Goal: Task Accomplishment & Management: Use online tool/utility

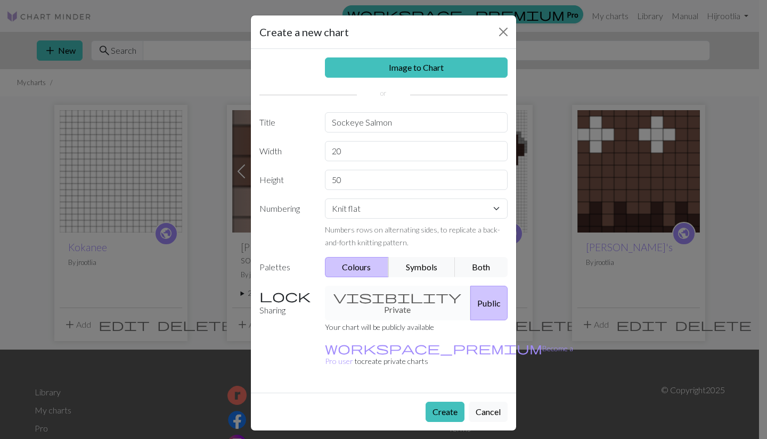
type input "50"
click at [439, 402] on button "Create" at bounding box center [445, 412] width 39 height 20
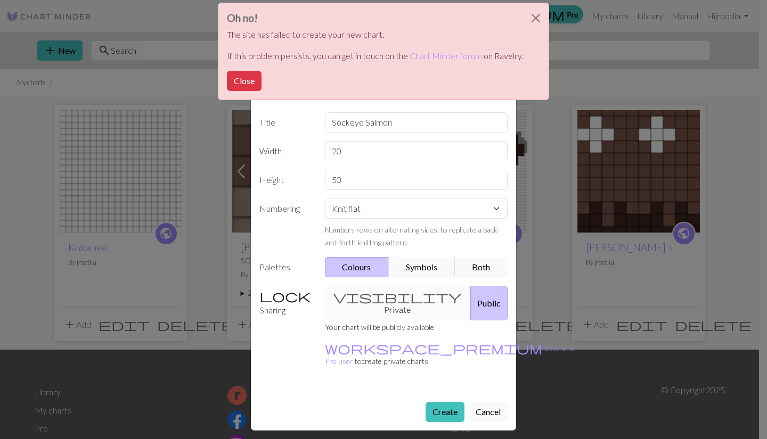
click at [239, 82] on button "Close" at bounding box center [244, 81] width 35 height 20
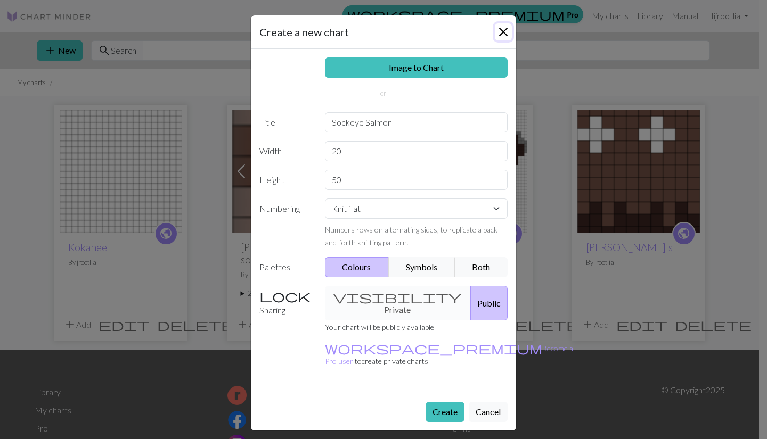
click at [505, 27] on button "Close" at bounding box center [503, 31] width 17 height 17
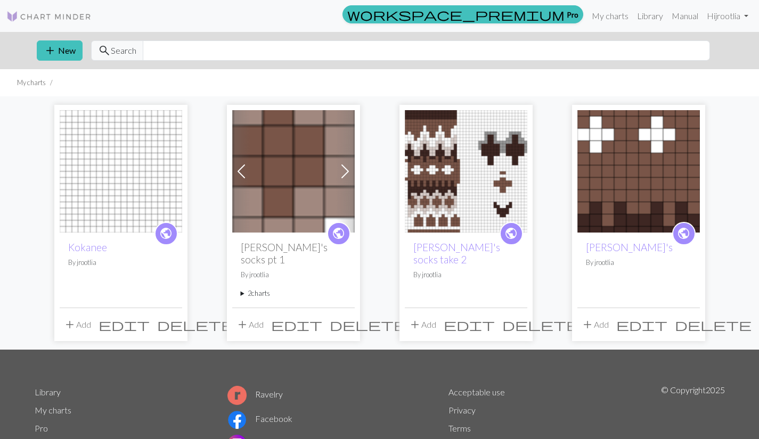
click at [71, 46] on button "add New" at bounding box center [60, 50] width 46 height 20
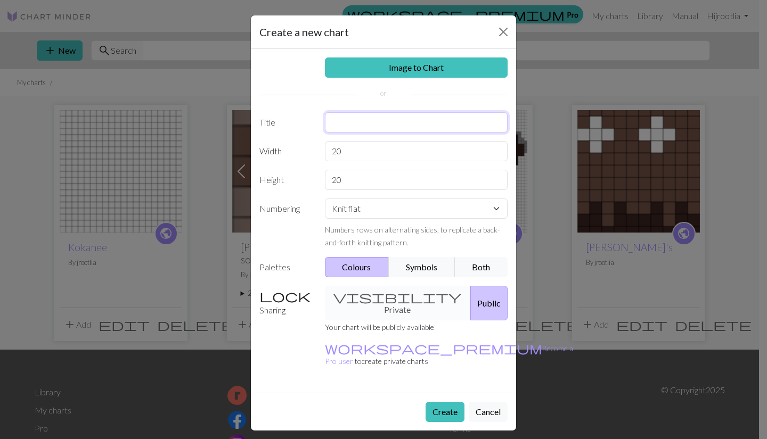
click at [355, 113] on input "text" at bounding box center [416, 122] width 183 height 20
type input "sockeye salmon"
click at [370, 182] on input "20" at bounding box center [416, 180] width 183 height 20
type input "2"
type input "50"
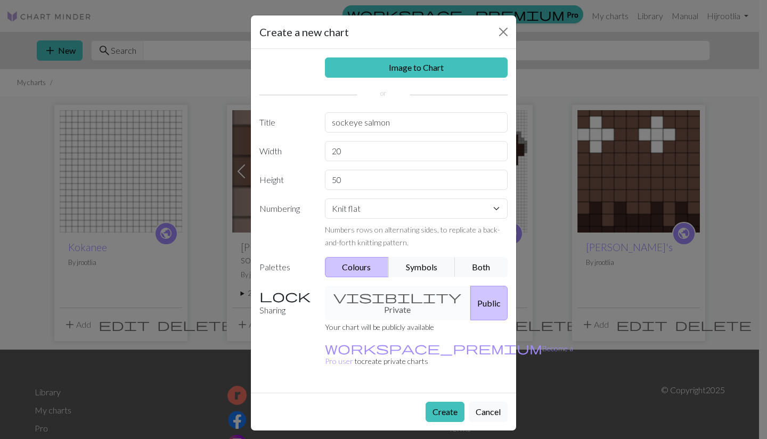
click at [444, 402] on button "Create" at bounding box center [445, 412] width 39 height 20
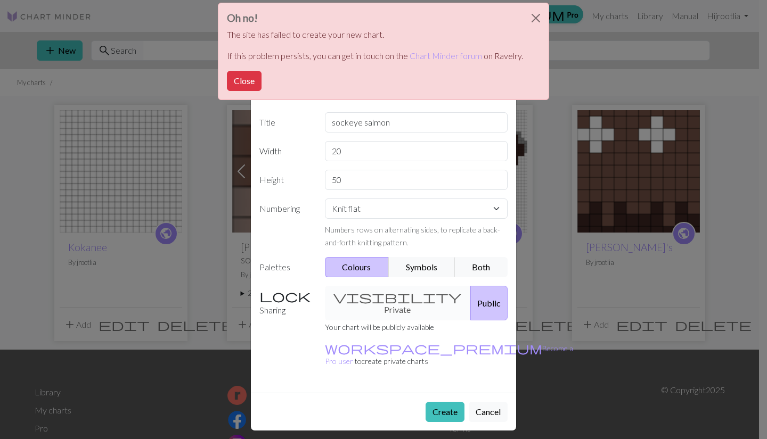
click at [253, 78] on button "Close" at bounding box center [244, 81] width 35 height 20
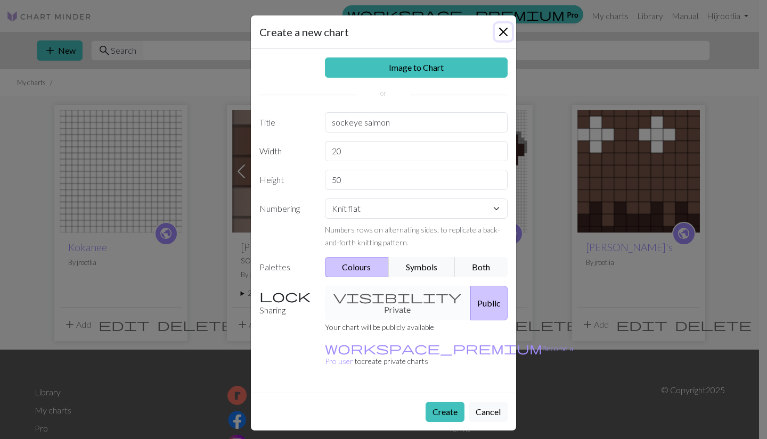
click at [503, 35] on button "Close" at bounding box center [503, 31] width 17 height 17
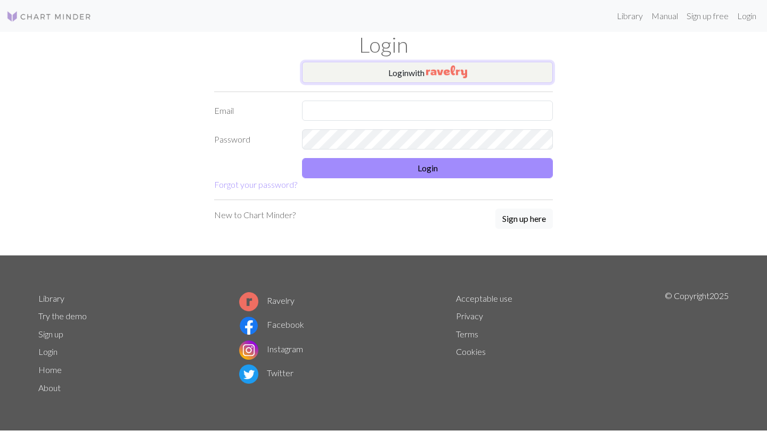
click at [340, 71] on button "Login with" at bounding box center [427, 72] width 251 height 21
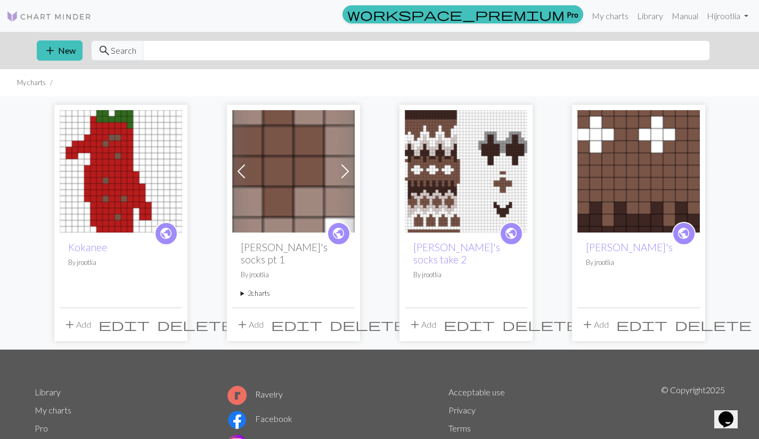
click at [61, 46] on button "add New" at bounding box center [60, 50] width 46 height 20
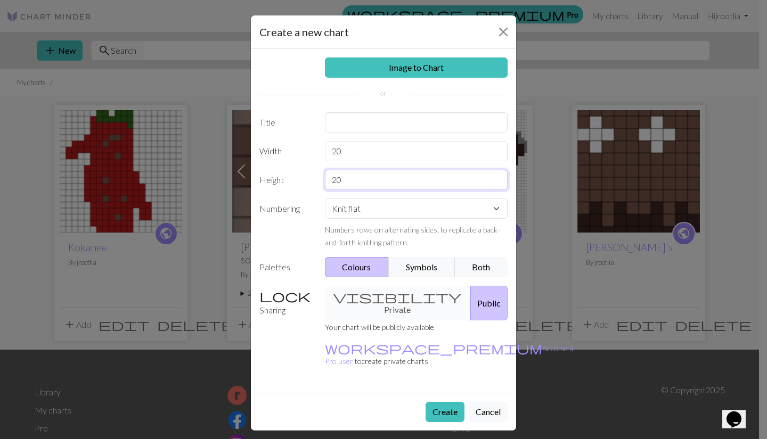
click at [384, 182] on input "20" at bounding box center [416, 180] width 183 height 20
type input "2"
type input "50"
click at [351, 128] on input "text" at bounding box center [416, 122] width 183 height 20
type input "sockeye salmon"
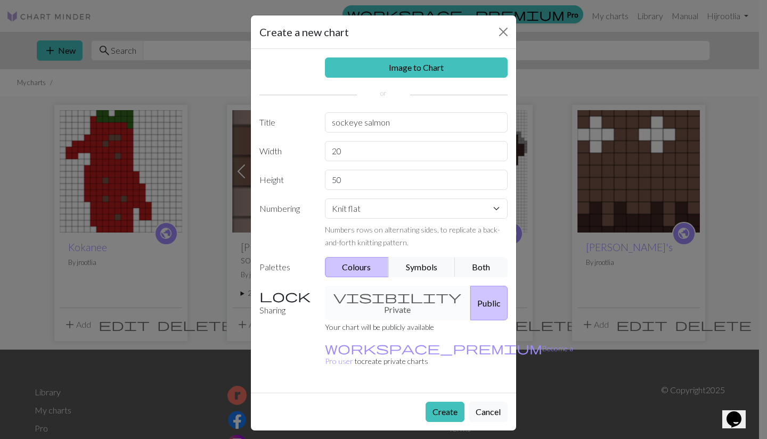
click at [450, 402] on button "Create" at bounding box center [445, 412] width 39 height 20
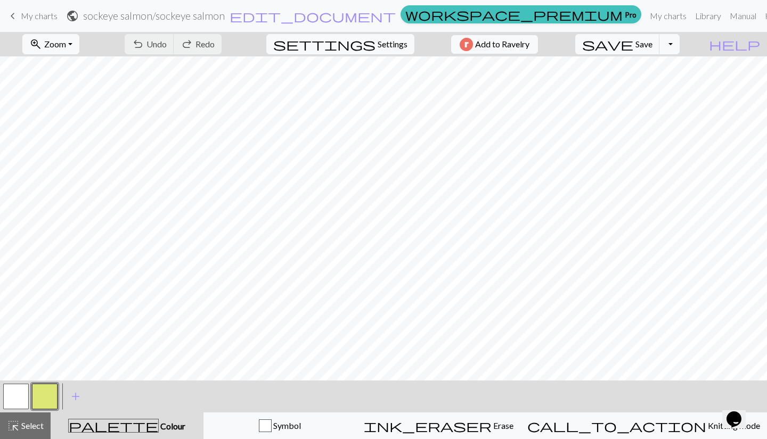
click at [66, 44] on span "Zoom" at bounding box center [55, 44] width 22 height 10
click at [68, 129] on button "50%" at bounding box center [65, 127] width 84 height 17
click at [43, 397] on button "button" at bounding box center [45, 397] width 26 height 26
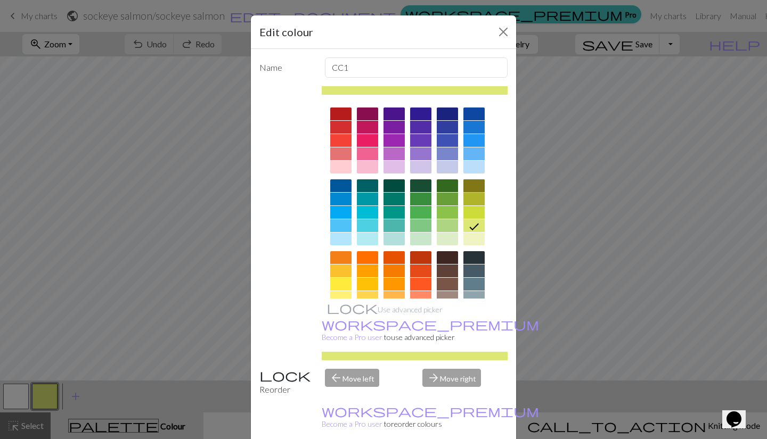
click at [469, 183] on div at bounding box center [473, 186] width 21 height 13
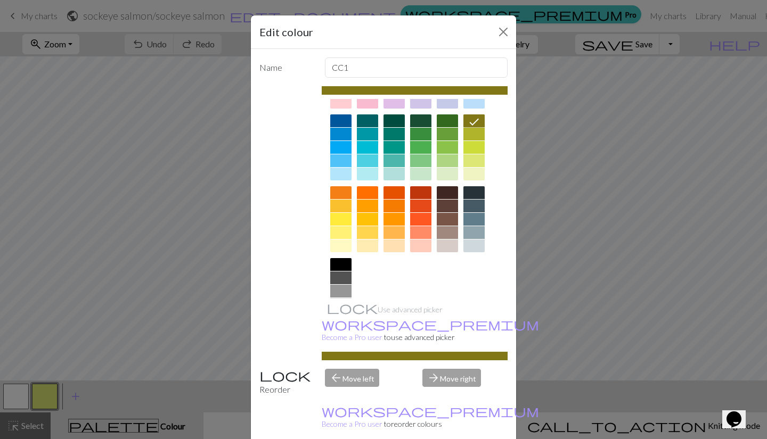
scroll to position [66, 0]
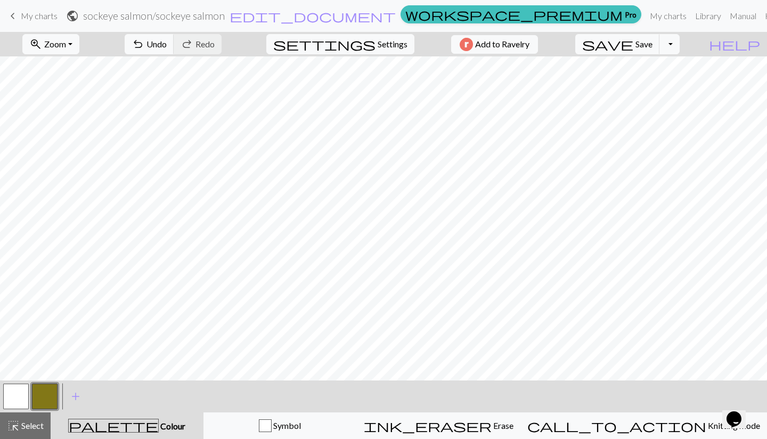
click at [23, 417] on button "highlight_alt Select Select" at bounding box center [25, 426] width 51 height 27
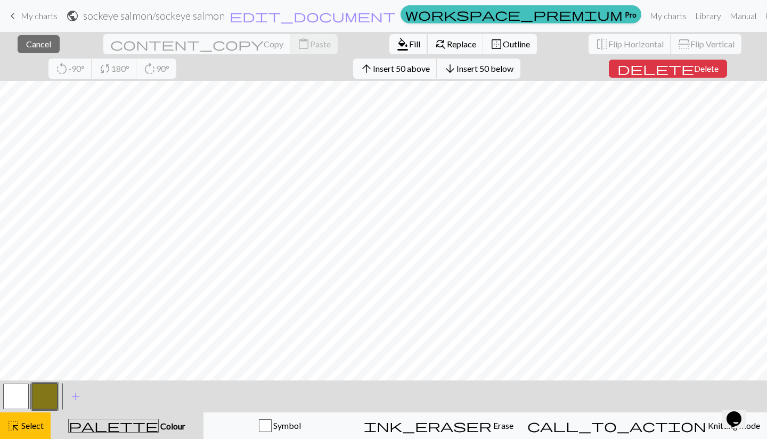
click at [409, 47] on span "Fill" at bounding box center [414, 44] width 11 height 10
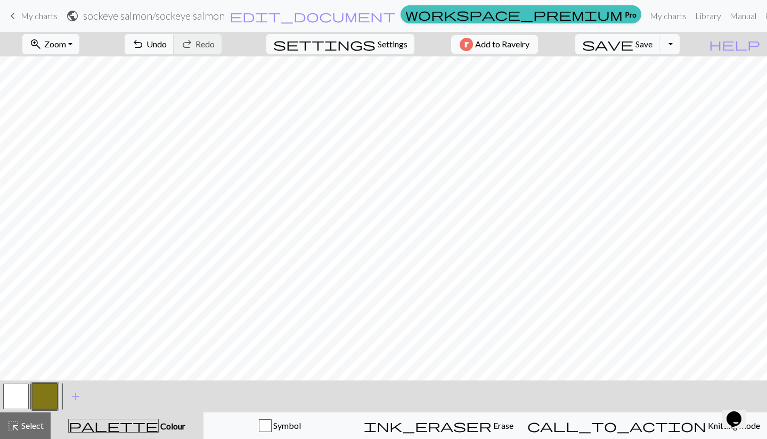
click at [15, 387] on button "button" at bounding box center [16, 397] width 26 height 26
click at [167, 48] on span "Undo" at bounding box center [156, 44] width 20 height 10
click at [199, 55] on div "undo Undo Undo redo Redo Redo" at bounding box center [173, 44] width 113 height 25
click at [201, 55] on div "undo Undo Undo redo Redo Redo" at bounding box center [173, 44] width 113 height 25
click at [167, 45] on span "Undo" at bounding box center [156, 44] width 20 height 10
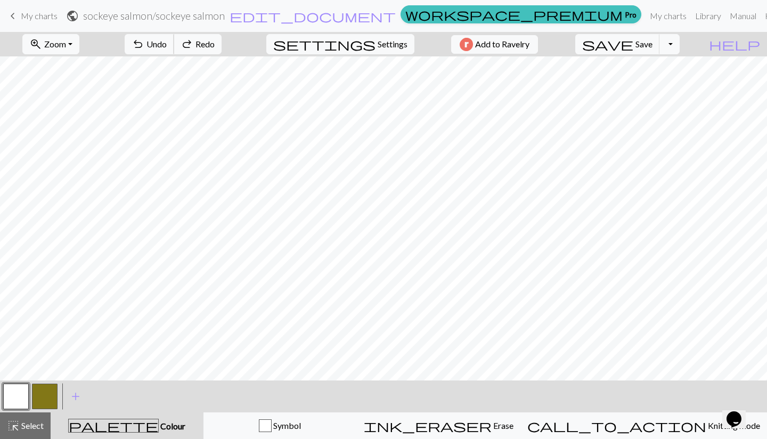
click at [174, 49] on button "undo Undo Undo" at bounding box center [150, 44] width 50 height 20
click at [167, 47] on span "Undo" at bounding box center [156, 44] width 20 height 10
click at [167, 46] on span "Undo" at bounding box center [156, 44] width 20 height 10
click at [167, 47] on span "Undo" at bounding box center [156, 44] width 20 height 10
click at [174, 50] on button "undo Undo Undo" at bounding box center [150, 44] width 50 height 20
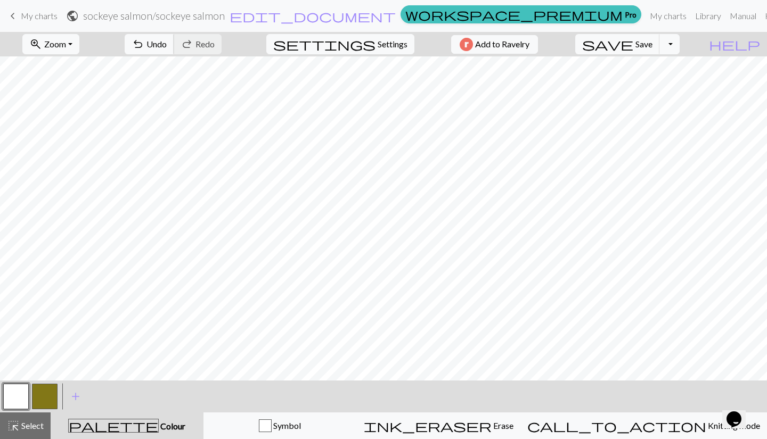
click at [167, 47] on span "Undo" at bounding box center [156, 44] width 20 height 10
click at [50, 397] on button "button" at bounding box center [45, 397] width 26 height 26
click at [18, 393] on button "button" at bounding box center [16, 397] width 26 height 26
click at [167, 46] on span "Undo" at bounding box center [156, 44] width 20 height 10
click at [174, 47] on button "undo Undo Undo" at bounding box center [150, 44] width 50 height 20
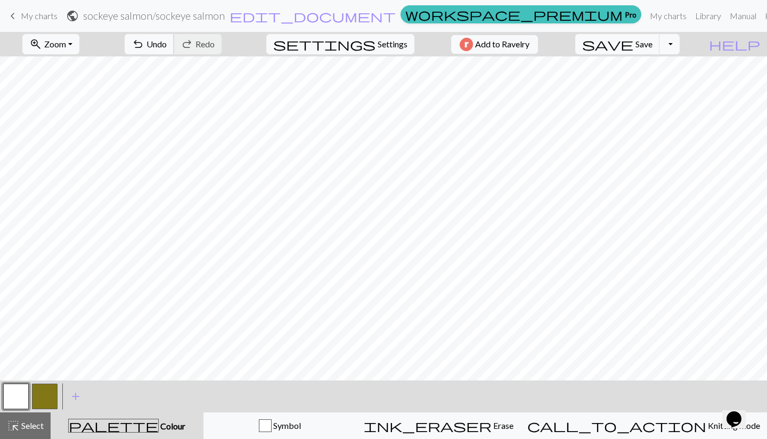
click at [167, 40] on span "Undo" at bounding box center [156, 44] width 20 height 10
click at [167, 42] on span "Undo" at bounding box center [156, 44] width 20 height 10
click at [706, 427] on span "Knitting mode" at bounding box center [733, 426] width 54 height 10
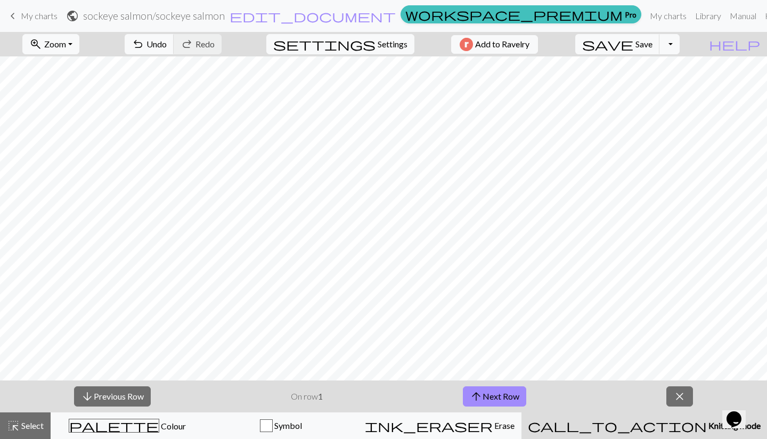
click at [707, 427] on span "Knitting mode" at bounding box center [734, 426] width 54 height 10
click at [683, 392] on span "close" at bounding box center [679, 396] width 13 height 15
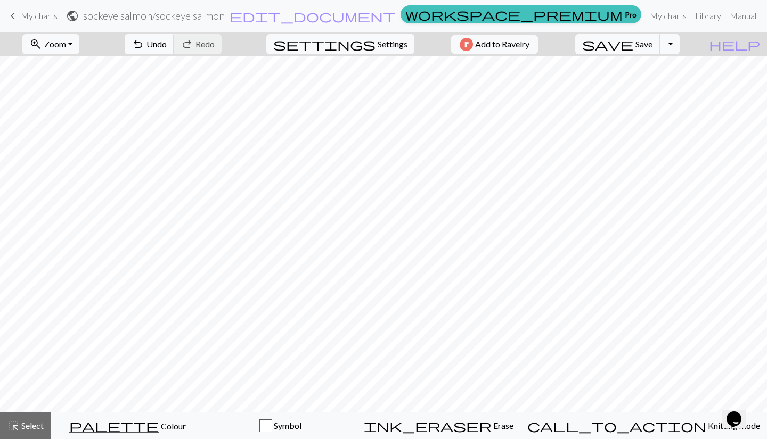
click at [633, 50] on span "save" at bounding box center [607, 44] width 51 height 15
click at [167, 426] on div "palette Colour Colour" at bounding box center [128, 426] width 140 height 14
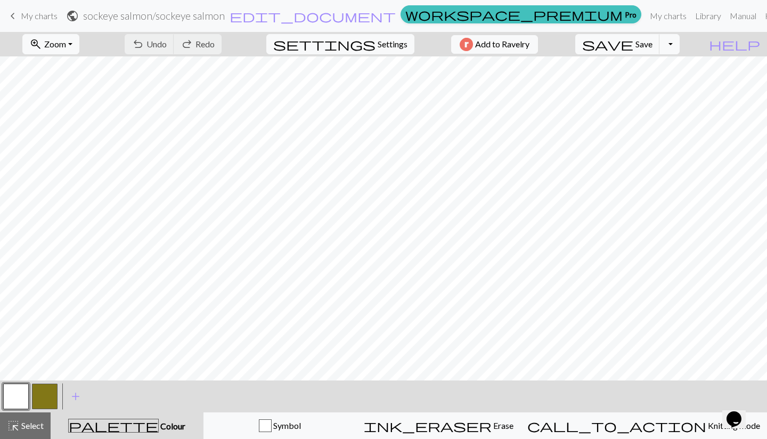
click at [76, 392] on span "add" at bounding box center [75, 396] width 13 height 15
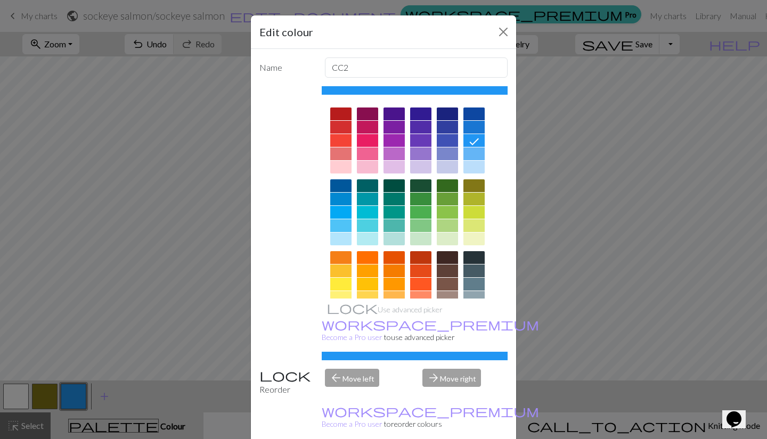
click at [339, 128] on div at bounding box center [340, 127] width 21 height 13
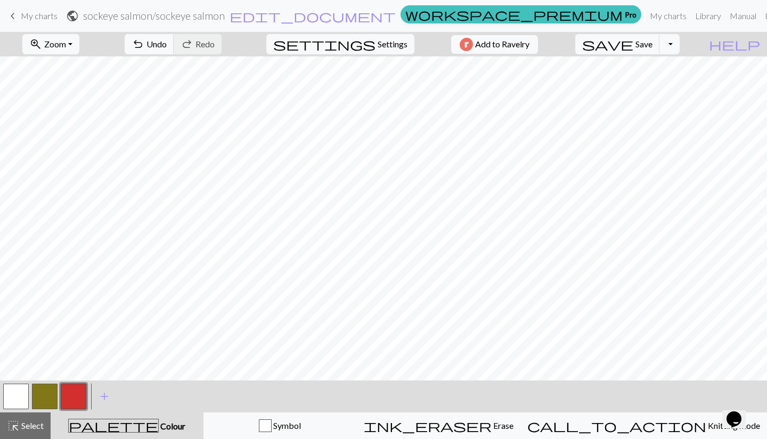
click at [48, 393] on button "button" at bounding box center [45, 397] width 26 height 26
click at [367, 45] on span "settings" at bounding box center [324, 44] width 102 height 15
select select "aran"
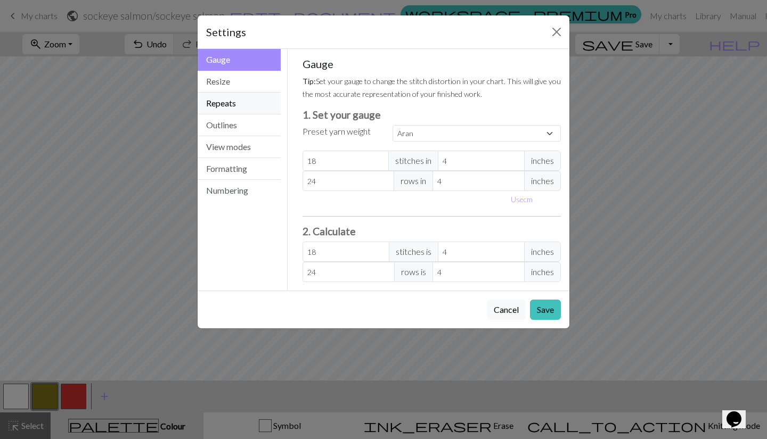
click at [235, 105] on button "Repeats" at bounding box center [239, 104] width 83 height 22
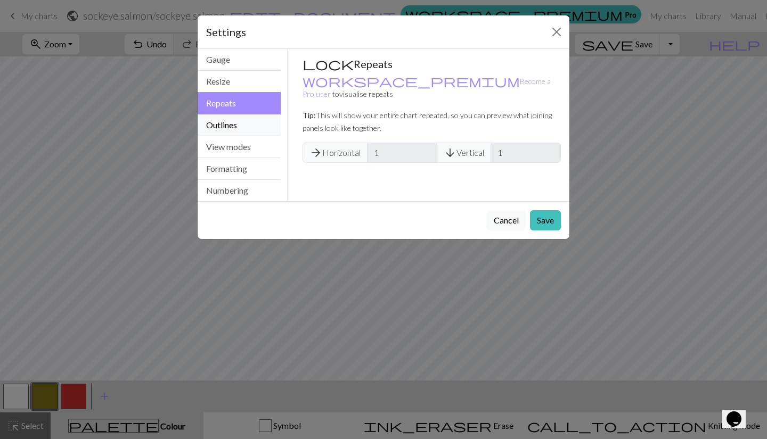
click at [234, 123] on button "Outlines" at bounding box center [239, 126] width 83 height 22
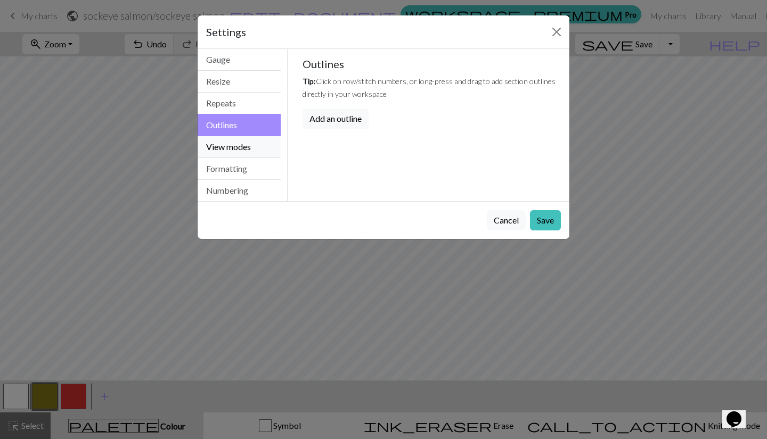
click at [236, 145] on button "View modes" at bounding box center [239, 147] width 83 height 22
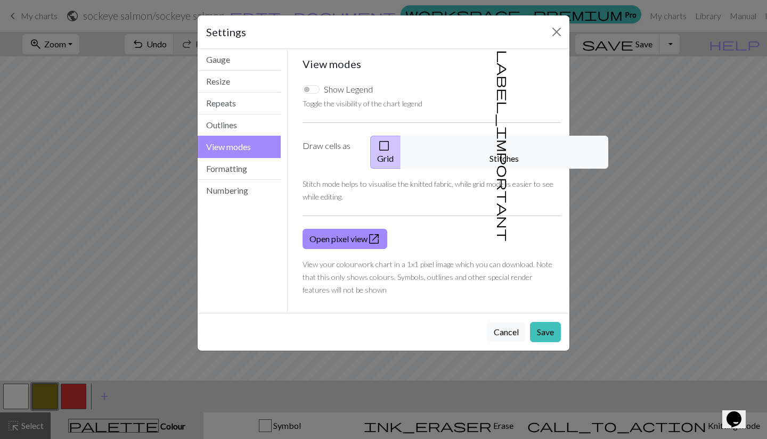
click at [496, 150] on span "label_important" at bounding box center [503, 146] width 15 height 192
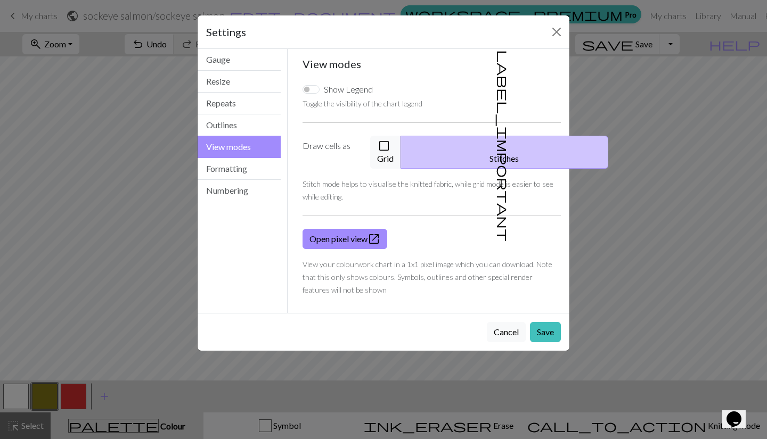
click at [545, 323] on button "Save" at bounding box center [545, 332] width 31 height 20
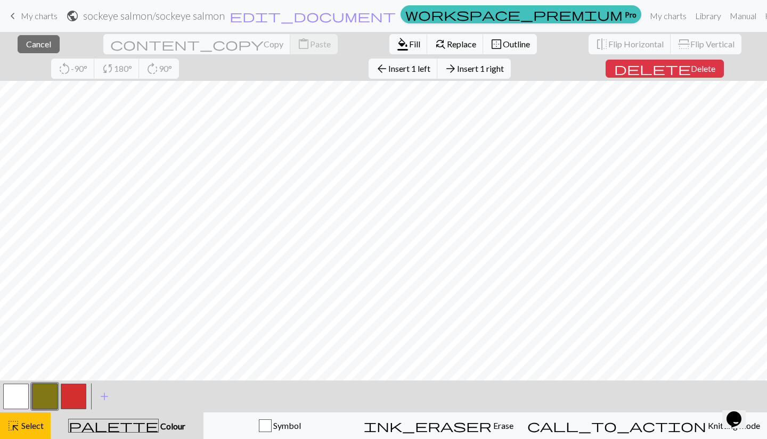
click at [614, 66] on span "delete" at bounding box center [652, 68] width 77 height 15
click at [691, 71] on span "Delete" at bounding box center [703, 68] width 25 height 10
click at [691, 63] on span "Delete" at bounding box center [703, 68] width 25 height 10
click at [614, 70] on span "delete" at bounding box center [652, 68] width 77 height 15
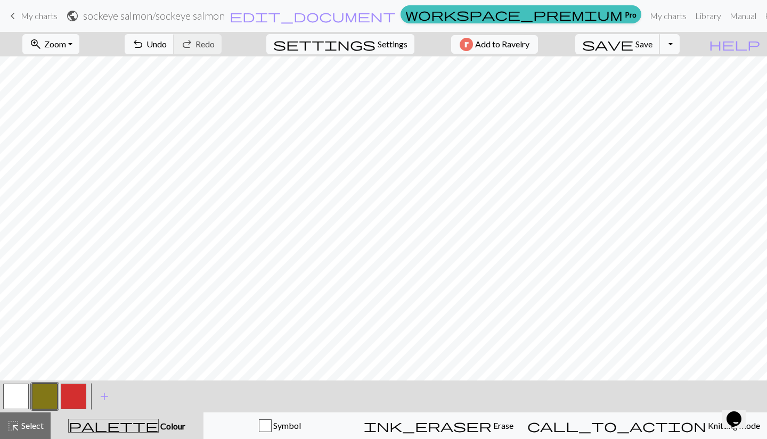
click at [655, 46] on button "save Save Save" at bounding box center [617, 44] width 85 height 20
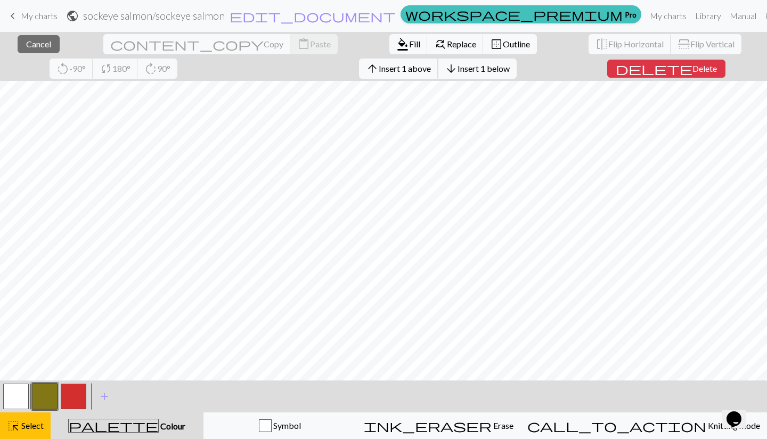
click at [359, 74] on button "arrow_upward Insert 1 above" at bounding box center [398, 69] width 79 height 20
click at [379, 68] on span "Insert 1 above" at bounding box center [405, 68] width 52 height 10
click at [379, 64] on span "Insert 1 above" at bounding box center [405, 68] width 52 height 10
click at [379, 67] on span "Insert 1 above" at bounding box center [405, 68] width 52 height 10
click at [379, 69] on span "Insert 1 above" at bounding box center [405, 68] width 52 height 10
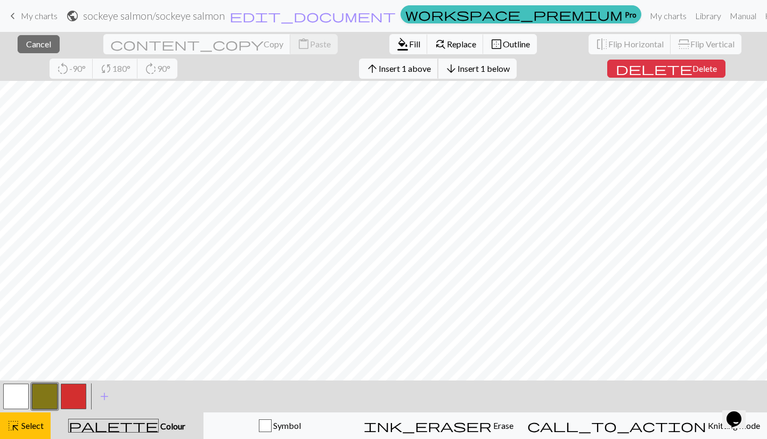
click at [379, 72] on span "Insert 1 above" at bounding box center [405, 68] width 52 height 10
click at [379, 67] on span "Insert 1 above" at bounding box center [405, 68] width 52 height 10
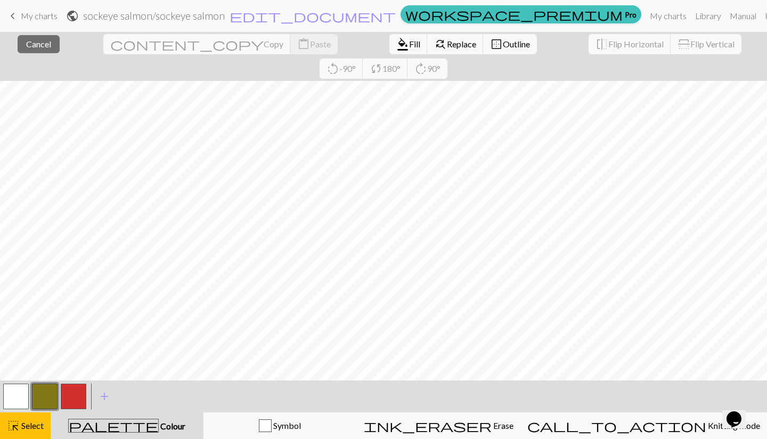
scroll to position [0, 0]
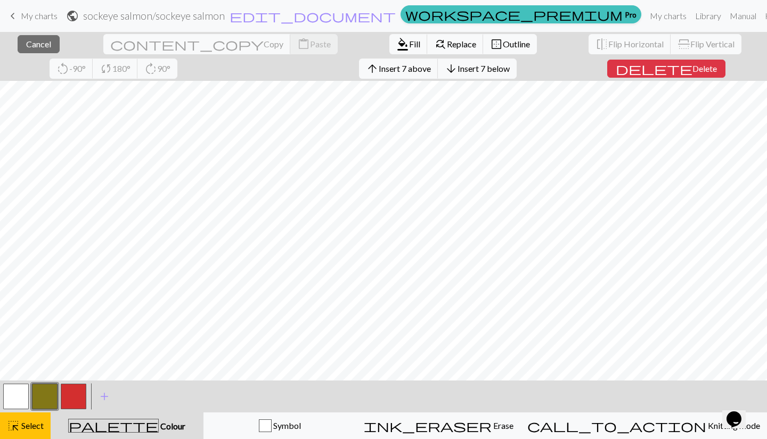
click at [79, 391] on button "button" at bounding box center [74, 397] width 26 height 26
click at [396, 39] on span "format_color_fill" at bounding box center [402, 44] width 13 height 15
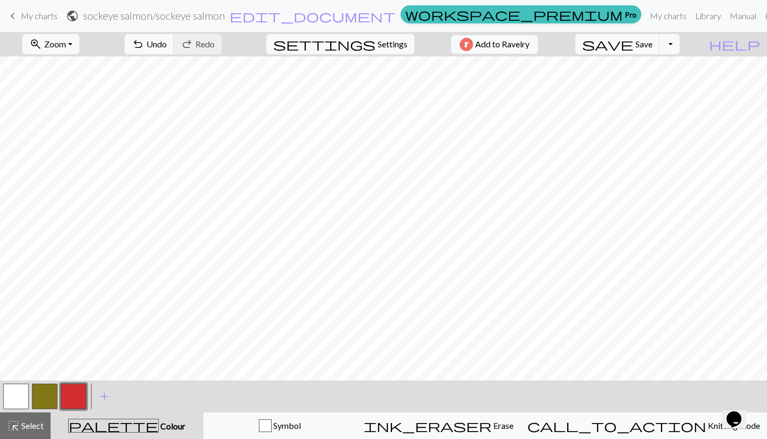
click at [47, 394] on button "button" at bounding box center [45, 397] width 26 height 26
click at [28, 432] on div "highlight_alt Select Select" at bounding box center [25, 426] width 37 height 13
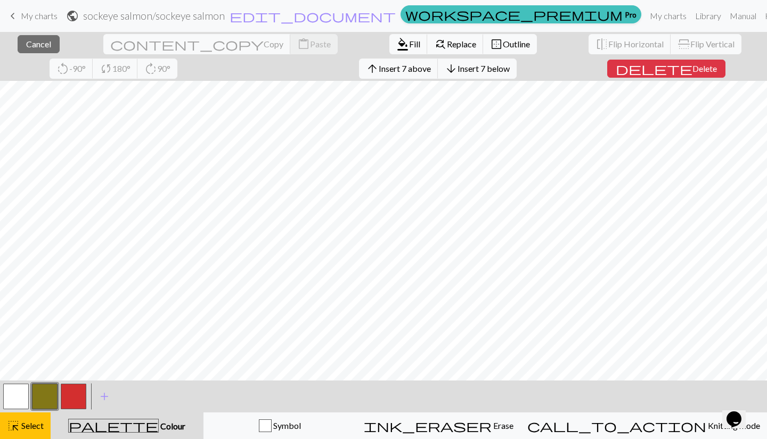
click at [47, 398] on button "button" at bounding box center [45, 397] width 26 height 26
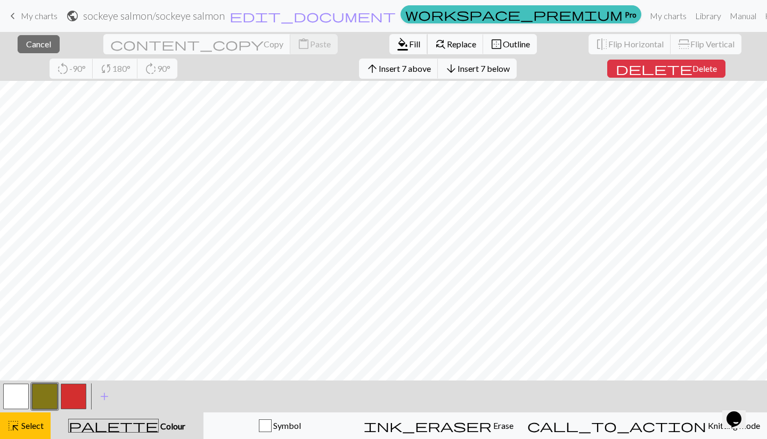
click at [396, 44] on span "format_color_fill" at bounding box center [402, 44] width 13 height 15
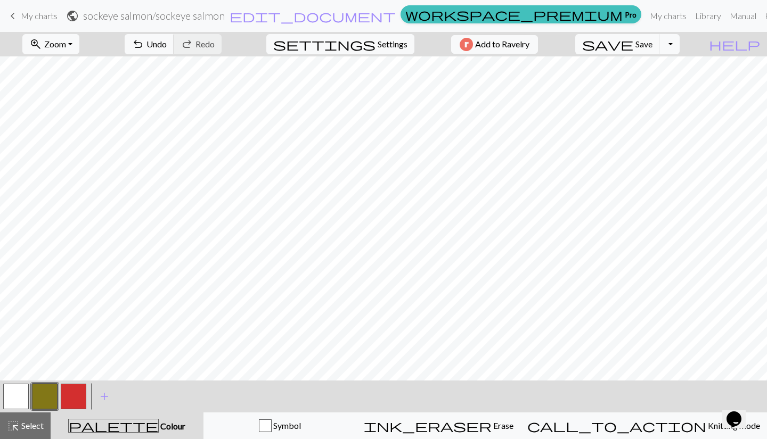
click at [11, 398] on button "button" at bounding box center [16, 397] width 26 height 26
click at [174, 50] on button "undo Undo Undo" at bounding box center [150, 44] width 50 height 20
click at [72, 398] on button "button" at bounding box center [74, 397] width 26 height 26
click at [26, 431] on span "Select" at bounding box center [32, 426] width 24 height 10
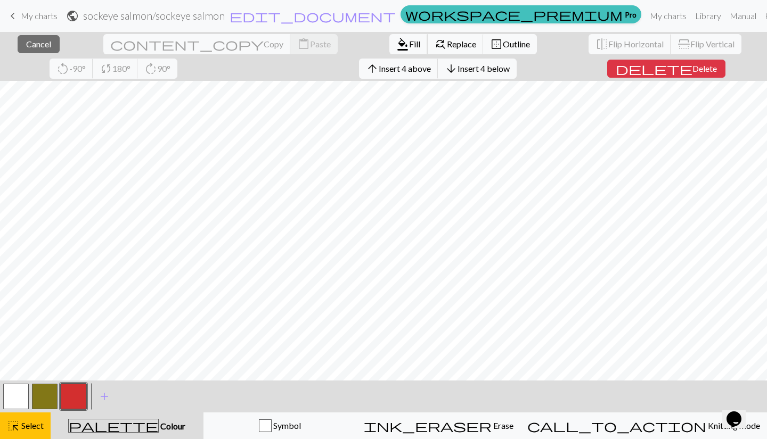
click at [396, 40] on span "format_color_fill" at bounding box center [402, 44] width 13 height 15
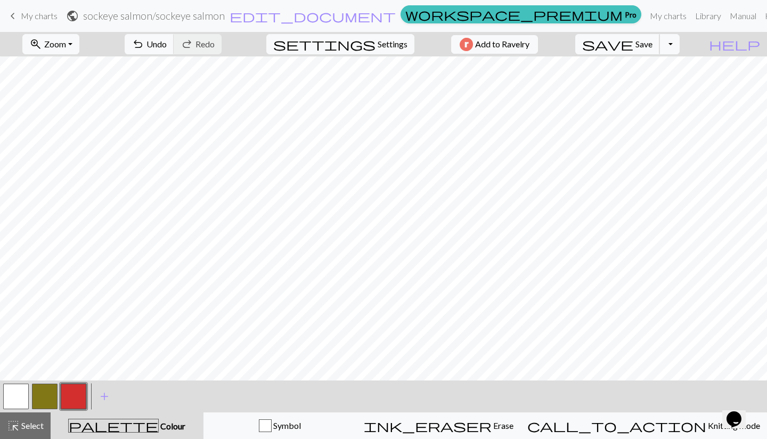
click at [655, 40] on button "save Save Save" at bounding box center [617, 44] width 85 height 20
click at [12, 15] on div "Chart saved" at bounding box center [383, 21] width 767 height 42
click at [49, 389] on button "button" at bounding box center [45, 397] width 26 height 26
click at [38, 18] on span "My charts" at bounding box center [39, 16] width 37 height 10
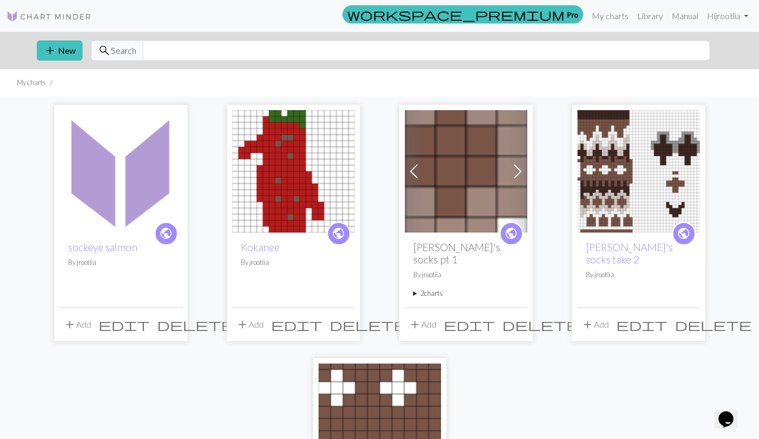
click at [519, 175] on span at bounding box center [517, 171] width 17 height 17
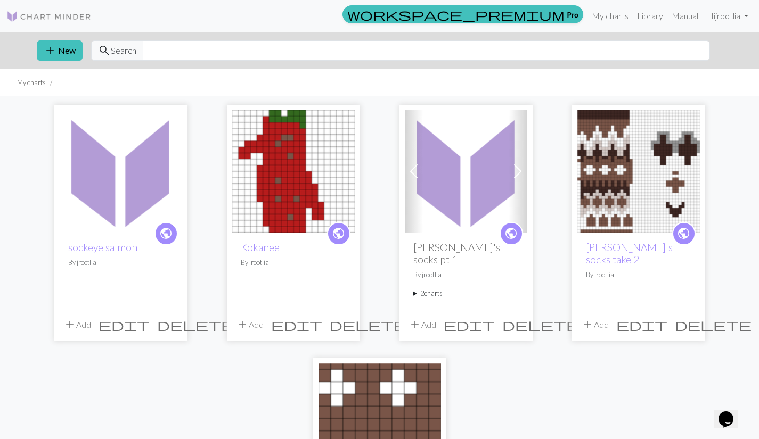
click at [123, 188] on img at bounding box center [121, 171] width 123 height 123
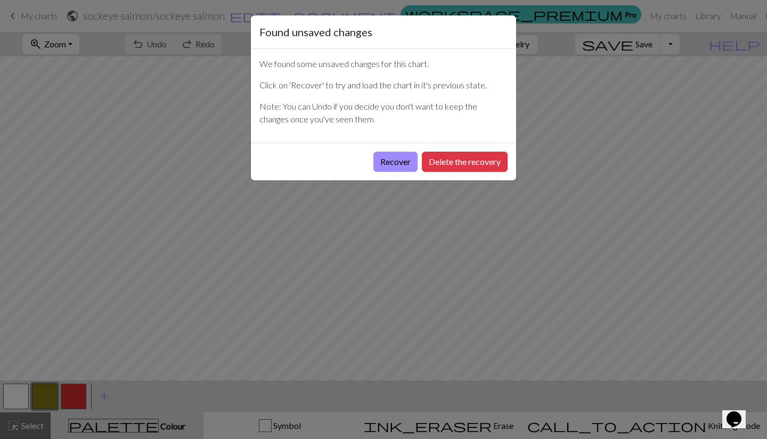
click at [394, 164] on button "Recover" at bounding box center [395, 162] width 44 height 20
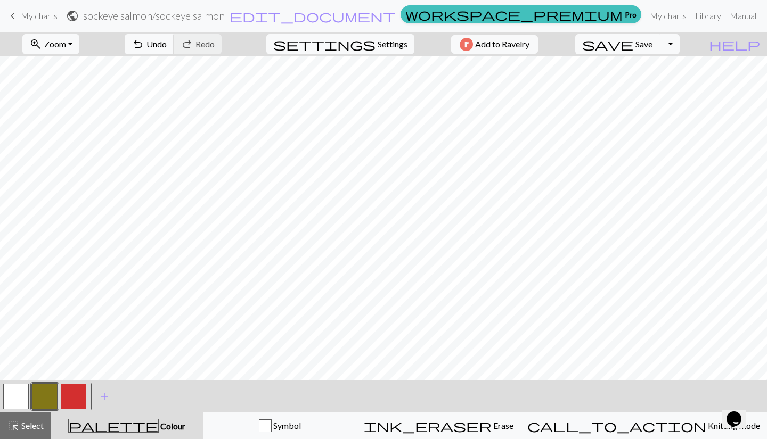
click at [66, 42] on span "Zoom" at bounding box center [55, 44] width 22 height 10
click at [79, 125] on button "50%" at bounding box center [65, 127] width 84 height 17
click at [18, 398] on button "button" at bounding box center [16, 397] width 26 height 26
click at [44, 397] on button "button" at bounding box center [45, 397] width 26 height 26
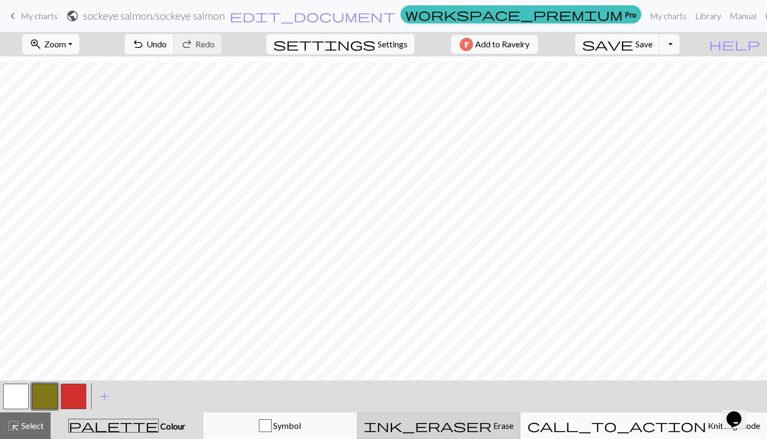
scroll to position [20, 0]
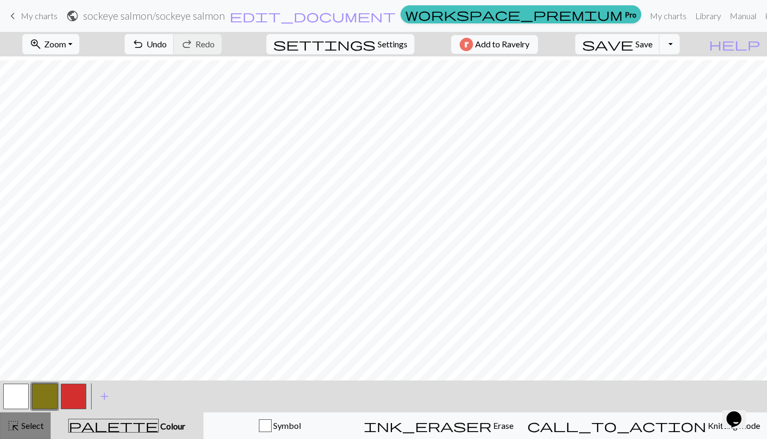
click at [25, 426] on span "Select" at bounding box center [32, 426] width 24 height 10
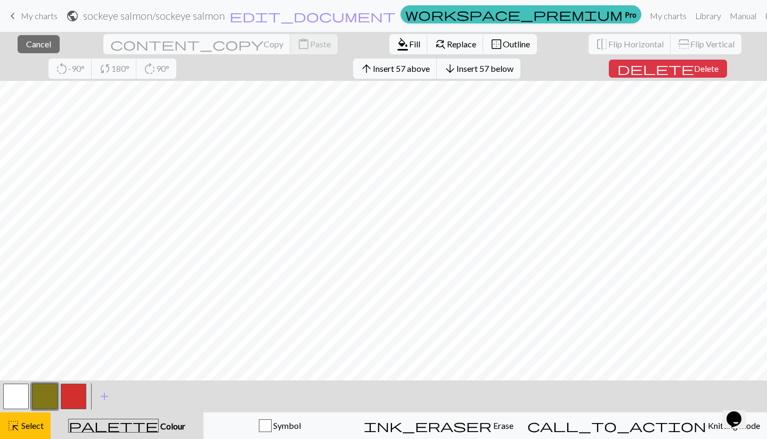
scroll to position [49, 0]
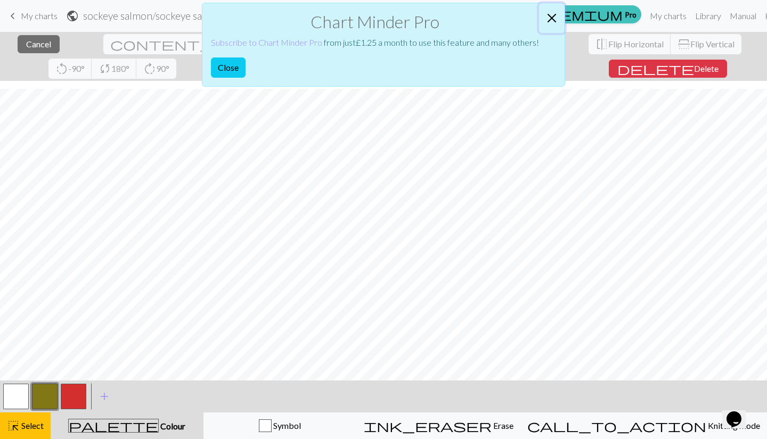
click at [554, 19] on button "Close" at bounding box center [552, 18] width 26 height 30
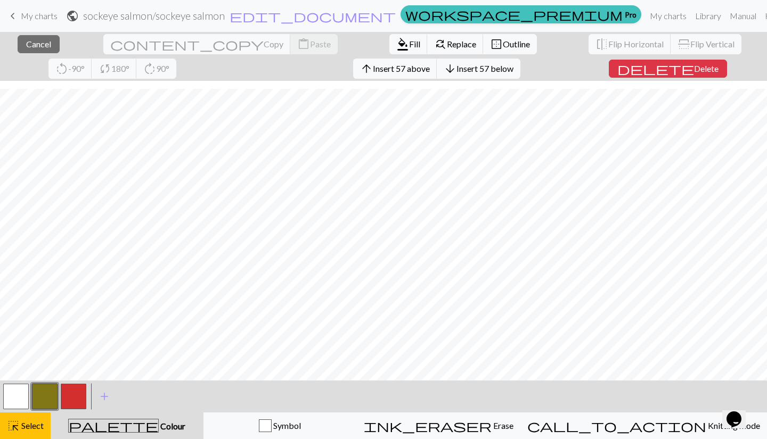
click at [160, 400] on div "< > add Add a colour" at bounding box center [383, 397] width 767 height 32
click at [30, 422] on span "Select" at bounding box center [32, 426] width 24 height 10
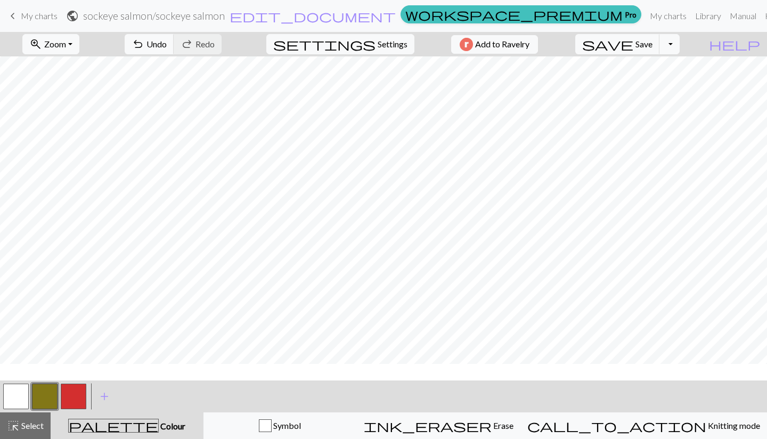
scroll to position [0, 0]
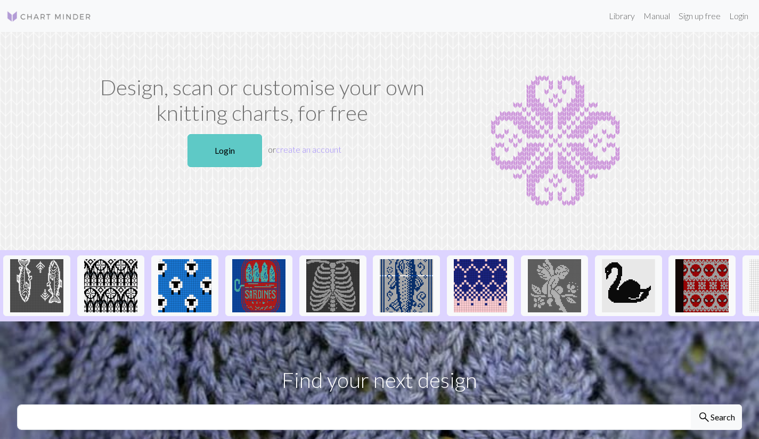
click at [195, 156] on link "Login" at bounding box center [225, 150] width 75 height 33
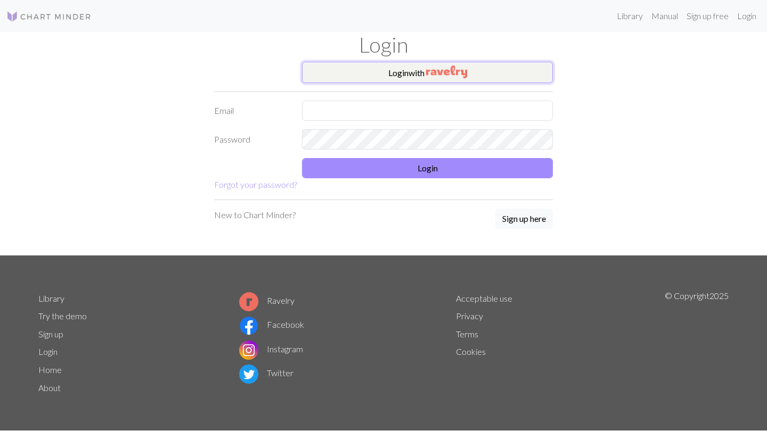
click at [424, 71] on button "Login with" at bounding box center [427, 72] width 251 height 21
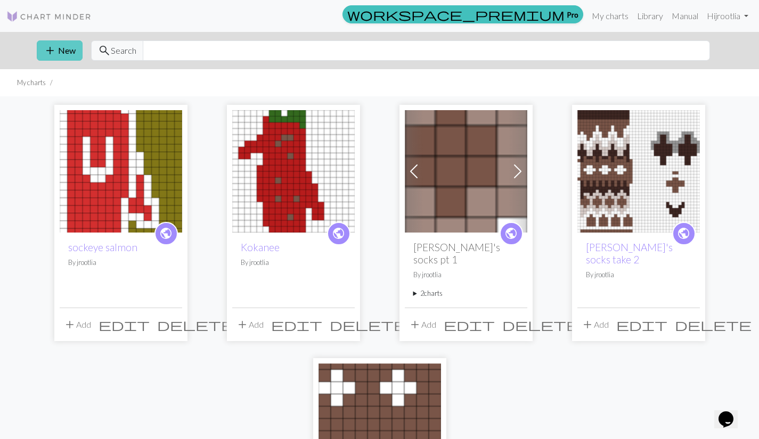
click at [61, 49] on button "add New" at bounding box center [60, 50] width 46 height 20
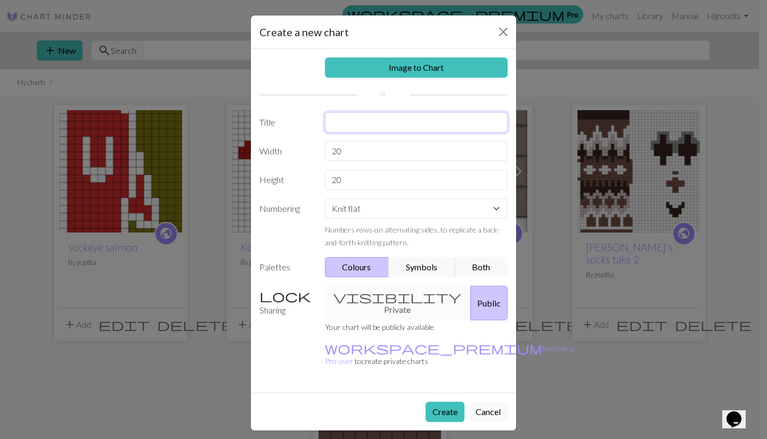
click at [383, 123] on input "text" at bounding box center [416, 122] width 183 height 20
type input "Salmon 2"
click at [353, 156] on input "20" at bounding box center [416, 151] width 183 height 20
type input "2"
type input "40"
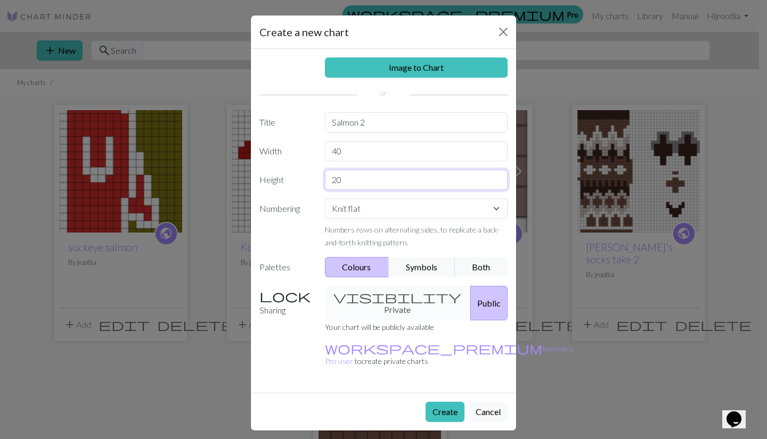
click at [352, 183] on input "20" at bounding box center [416, 180] width 183 height 20
type input "2"
type input "55"
click at [444, 402] on button "Create" at bounding box center [445, 412] width 39 height 20
click at [443, 402] on button "Create" at bounding box center [445, 412] width 39 height 20
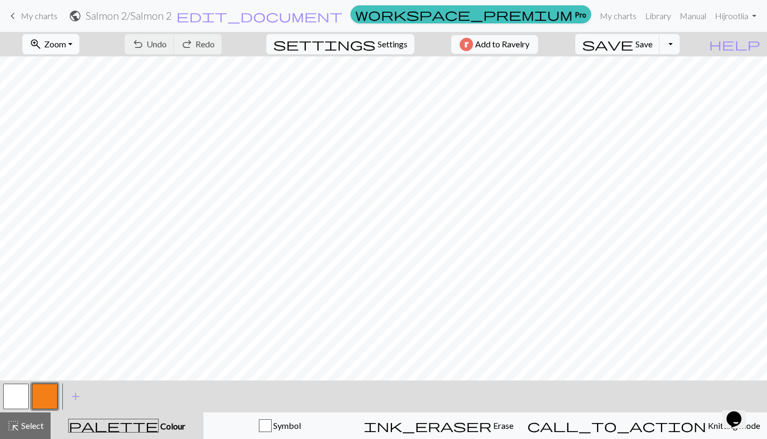
click at [79, 46] on button "zoom_in Zoom Zoom" at bounding box center [50, 44] width 57 height 20
click at [70, 128] on button "50%" at bounding box center [65, 127] width 84 height 17
click at [66, 42] on span "Zoom" at bounding box center [55, 44] width 22 height 10
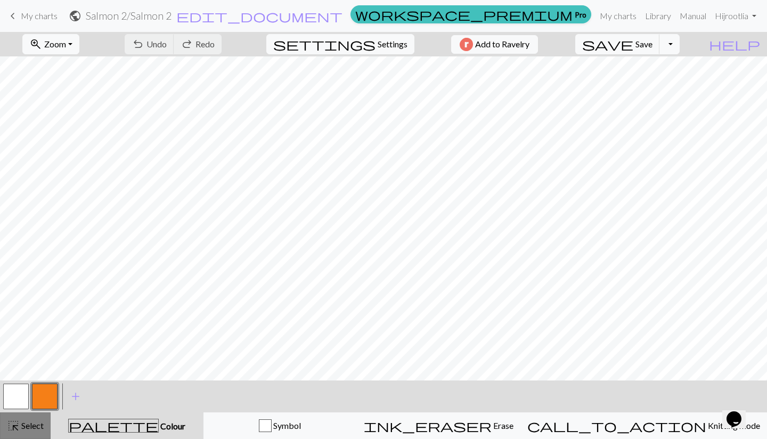
click at [17, 430] on span "highlight_alt" at bounding box center [13, 426] width 13 height 15
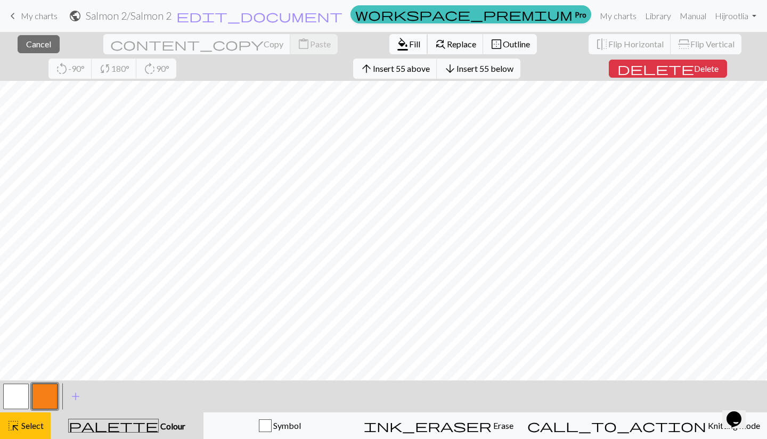
click at [389, 51] on button "format_color_fill Fill" at bounding box center [408, 44] width 38 height 20
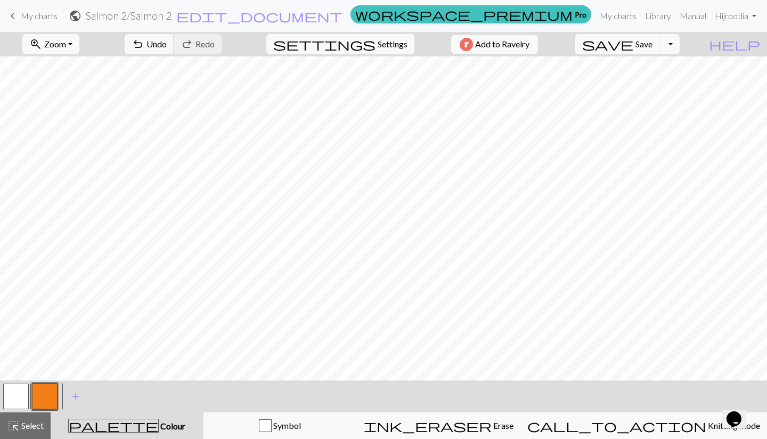
click at [47, 396] on button "button" at bounding box center [45, 397] width 26 height 26
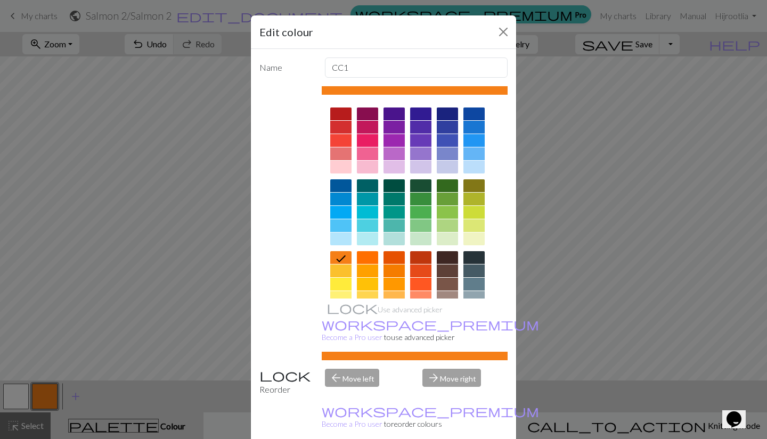
click at [477, 184] on div at bounding box center [473, 186] width 21 height 13
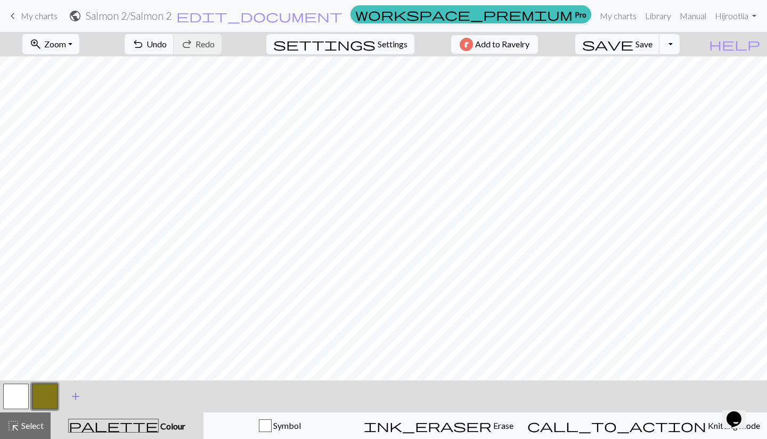
click at [76, 397] on span "add" at bounding box center [75, 396] width 13 height 15
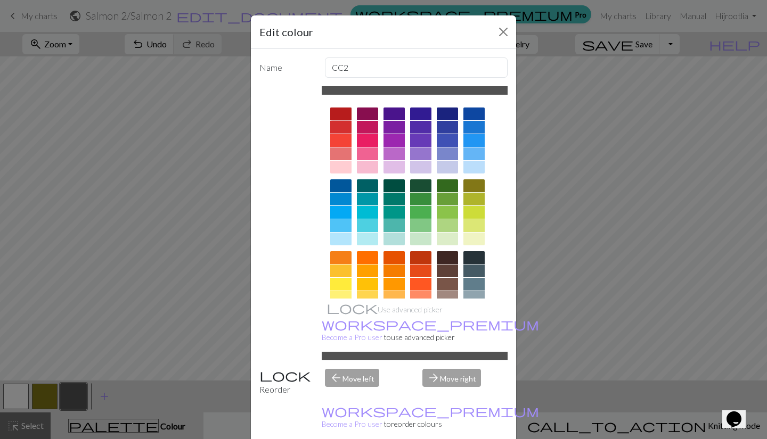
click at [335, 112] on div at bounding box center [340, 114] width 21 height 13
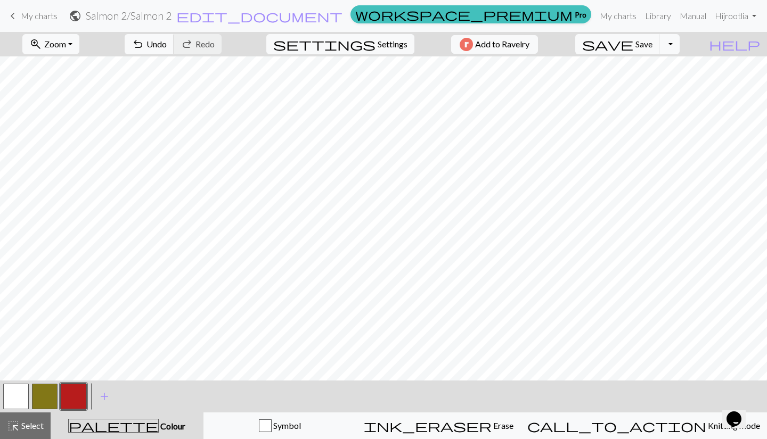
click at [12, 394] on button "button" at bounding box center [16, 397] width 26 height 26
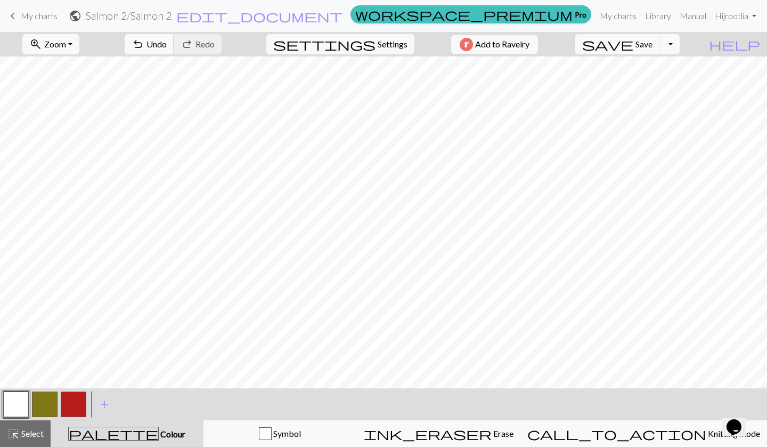
click at [144, 43] on span "undo" at bounding box center [138, 44] width 13 height 15
click at [144, 47] on span "undo" at bounding box center [138, 44] width 13 height 15
click at [167, 48] on span "Undo" at bounding box center [156, 44] width 20 height 10
click at [167, 47] on span "Undo" at bounding box center [156, 44] width 20 height 10
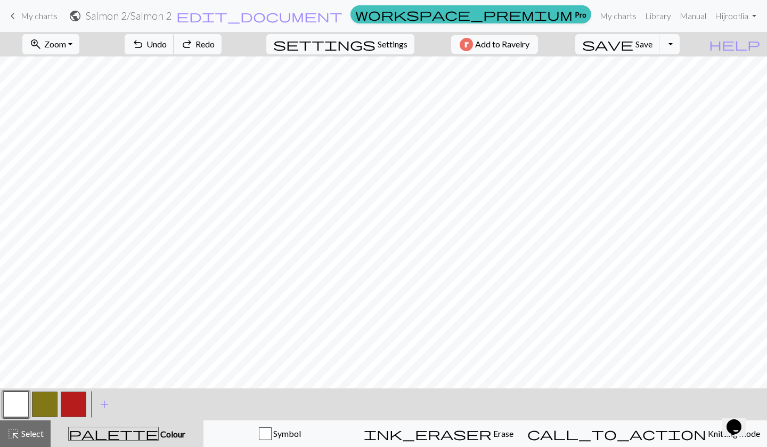
click at [167, 49] on span "Undo" at bounding box center [156, 44] width 20 height 10
click at [215, 47] on span "Redo" at bounding box center [205, 44] width 19 height 10
click at [167, 46] on span "Undo" at bounding box center [156, 44] width 20 height 10
click at [51, 405] on button "button" at bounding box center [45, 405] width 26 height 26
click at [26, 403] on button "button" at bounding box center [16, 405] width 26 height 26
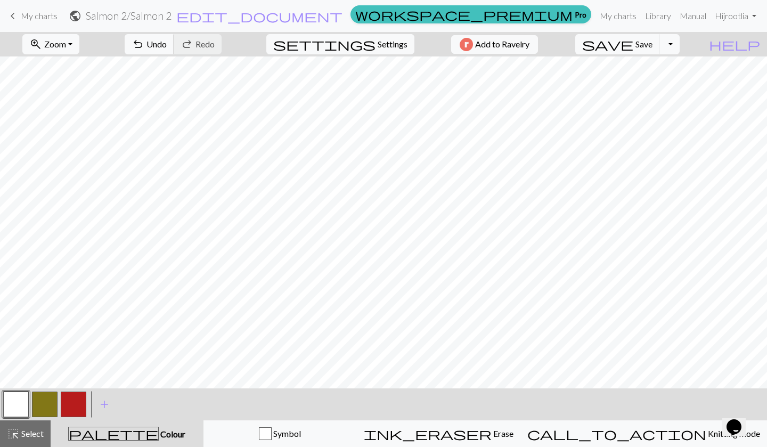
click at [167, 46] on span "Undo" at bounding box center [156, 44] width 20 height 10
click at [78, 401] on button "button" at bounding box center [74, 405] width 26 height 26
click at [19, 397] on button "button" at bounding box center [16, 405] width 26 height 26
click at [47, 402] on button "button" at bounding box center [45, 405] width 26 height 26
click at [19, 403] on button "button" at bounding box center [16, 405] width 26 height 26
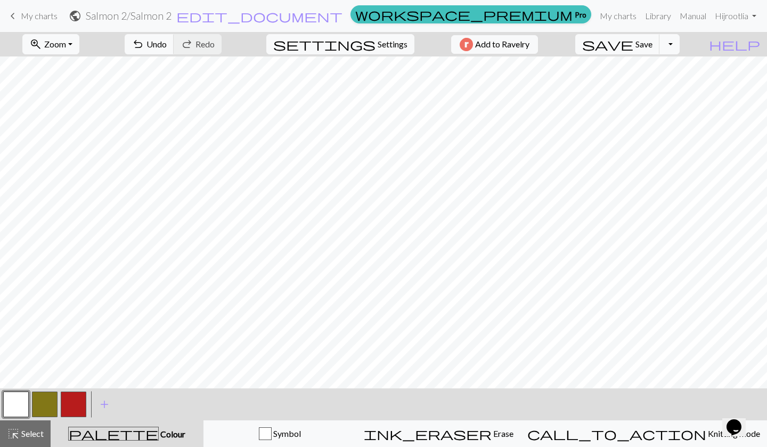
click at [48, 408] on button "button" at bounding box center [45, 405] width 26 height 26
click at [26, 404] on button "button" at bounding box center [16, 405] width 26 height 26
click at [44, 404] on button "button" at bounding box center [45, 405] width 26 height 26
click at [79, 404] on button "button" at bounding box center [74, 405] width 26 height 26
click at [653, 48] on span "Save" at bounding box center [644, 44] width 17 height 10
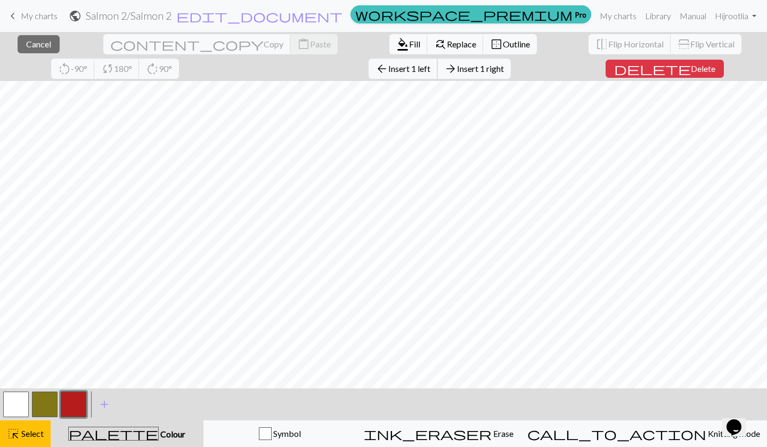
click at [388, 72] on span "Insert 1 left" at bounding box center [409, 68] width 42 height 10
click at [46, 402] on button "button" at bounding box center [45, 405] width 26 height 26
click at [396, 50] on span "format_color_fill" at bounding box center [402, 44] width 13 height 15
click at [691, 67] on span "Delete" at bounding box center [703, 68] width 25 height 10
click at [388, 72] on span "Insert 1 left" at bounding box center [409, 68] width 42 height 10
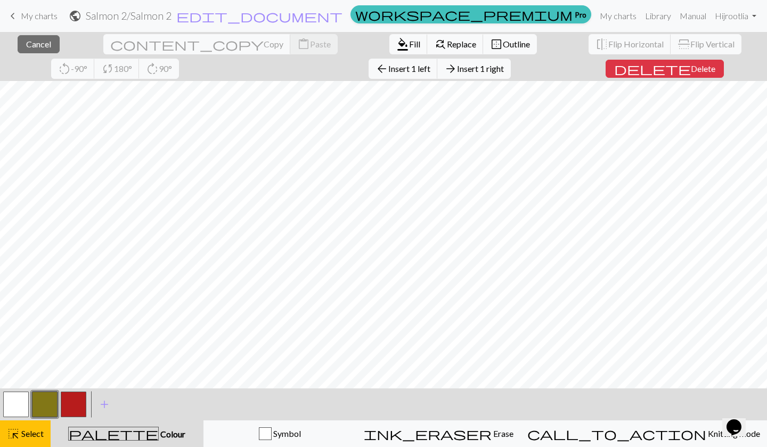
click at [614, 67] on span "delete" at bounding box center [652, 68] width 77 height 15
click at [388, 68] on span "Insert 1 left" at bounding box center [409, 68] width 42 height 10
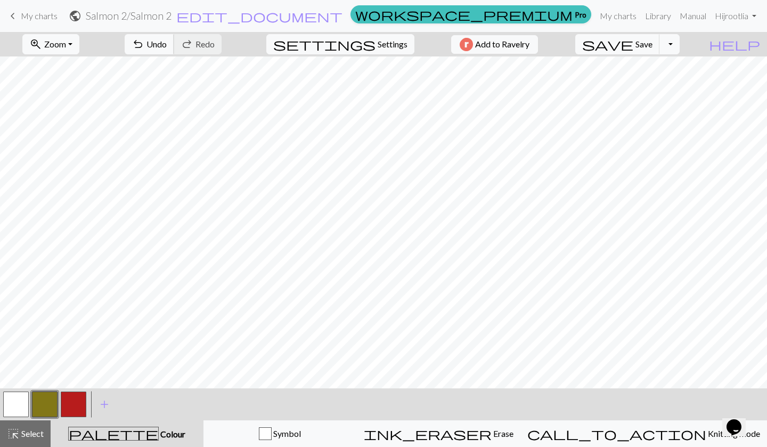
click at [144, 39] on span "undo" at bounding box center [138, 44] width 13 height 15
click at [174, 51] on button "undo Undo Undo" at bounding box center [150, 44] width 50 height 20
click at [167, 49] on span "Undo" at bounding box center [156, 44] width 20 height 10
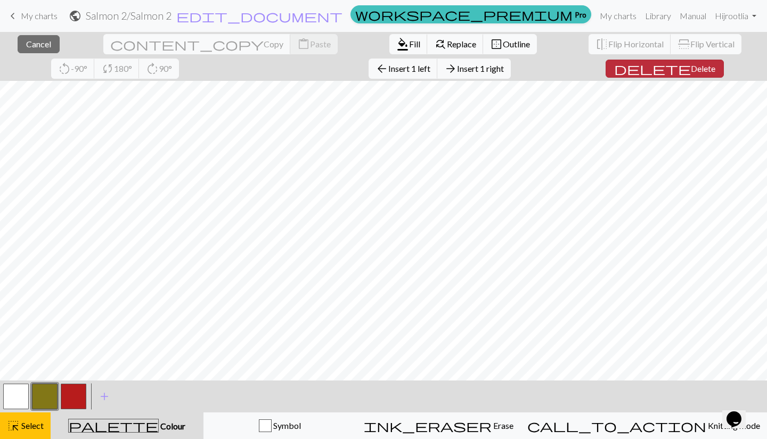
click at [606, 76] on button "delete Delete" at bounding box center [665, 69] width 118 height 18
click at [409, 40] on span "Fill" at bounding box center [414, 44] width 11 height 10
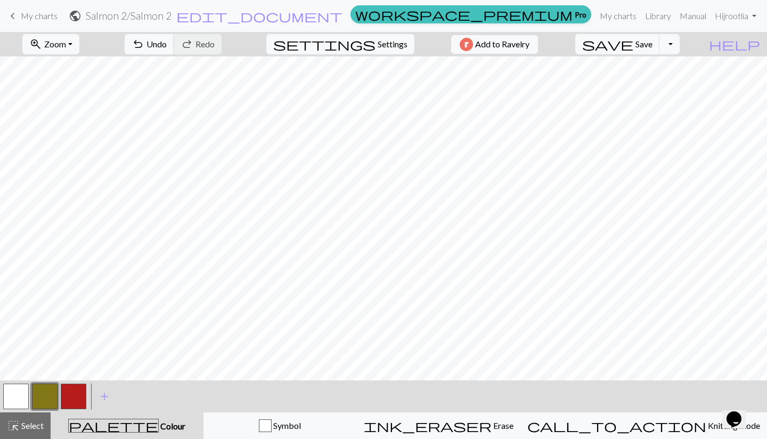
click at [74, 395] on button "button" at bounding box center [74, 397] width 26 height 26
click at [47, 403] on button "button" at bounding box center [45, 397] width 26 height 26
click at [633, 48] on span "save" at bounding box center [607, 44] width 51 height 15
click at [34, 9] on link "keyboard_arrow_left My charts" at bounding box center [31, 16] width 51 height 18
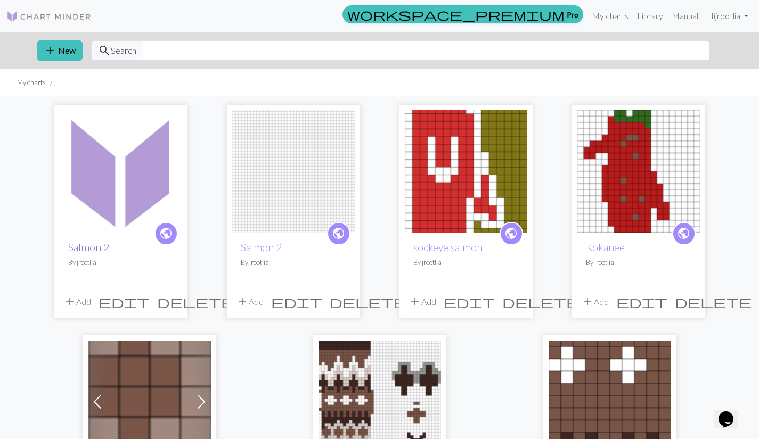
click at [78, 249] on link "Salmon 2" at bounding box center [88, 247] width 41 height 12
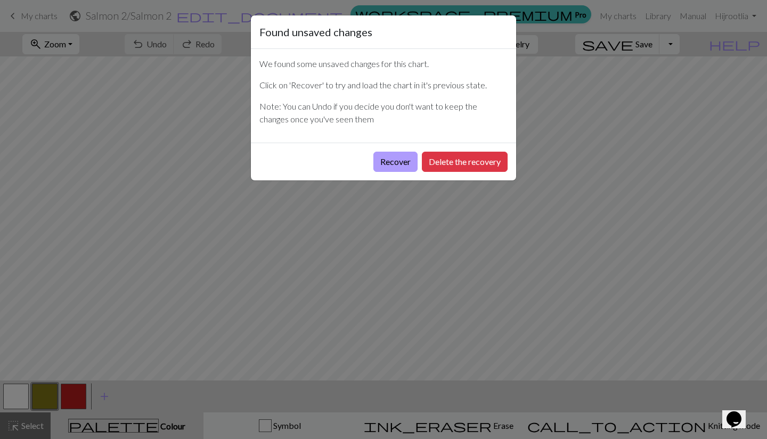
click at [395, 162] on button "Recover" at bounding box center [395, 162] width 44 height 20
